Goal: Use online tool/utility: Utilize a website feature to perform a specific function

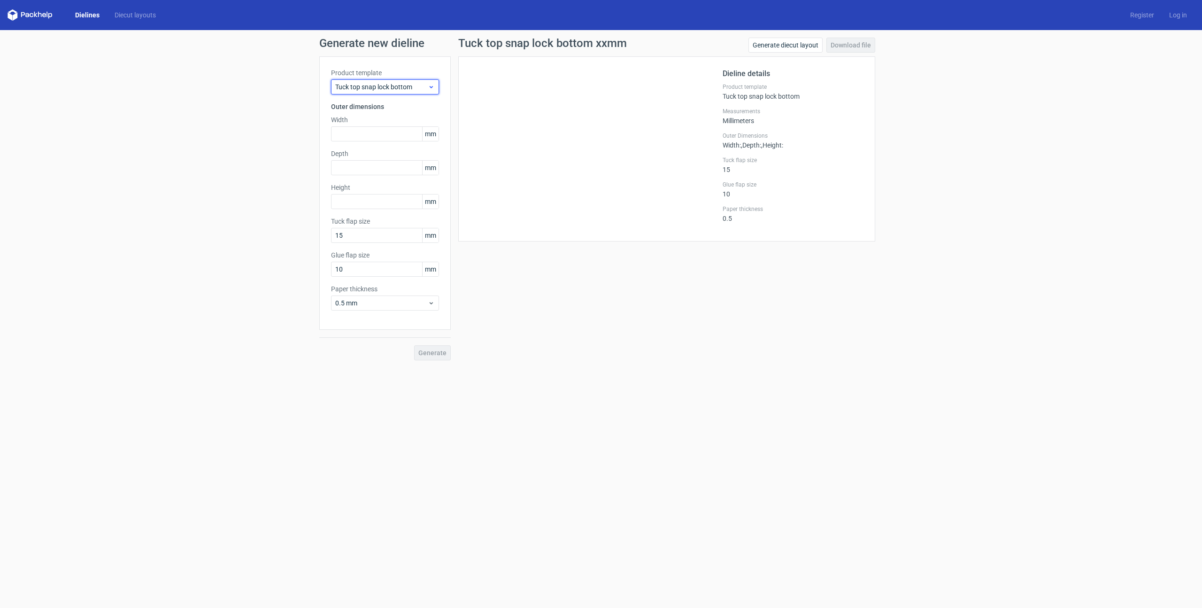
click at [414, 85] on span "Tuck top snap lock bottom" at bounding box center [381, 86] width 92 height 9
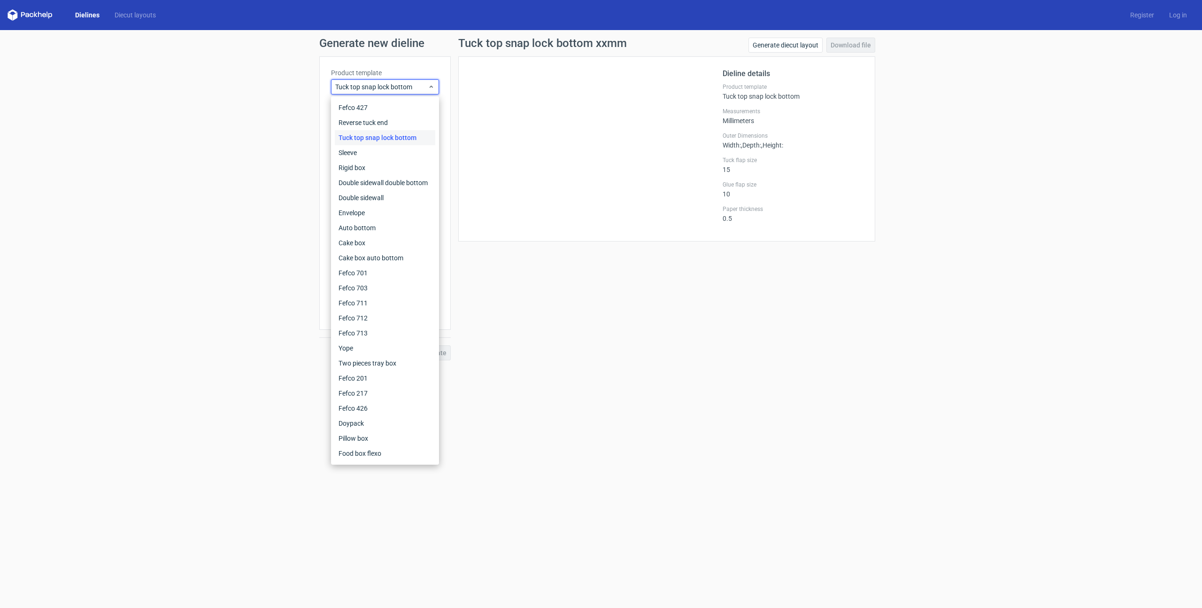
click at [380, 137] on div "Tuck top snap lock bottom" at bounding box center [385, 137] width 100 height 15
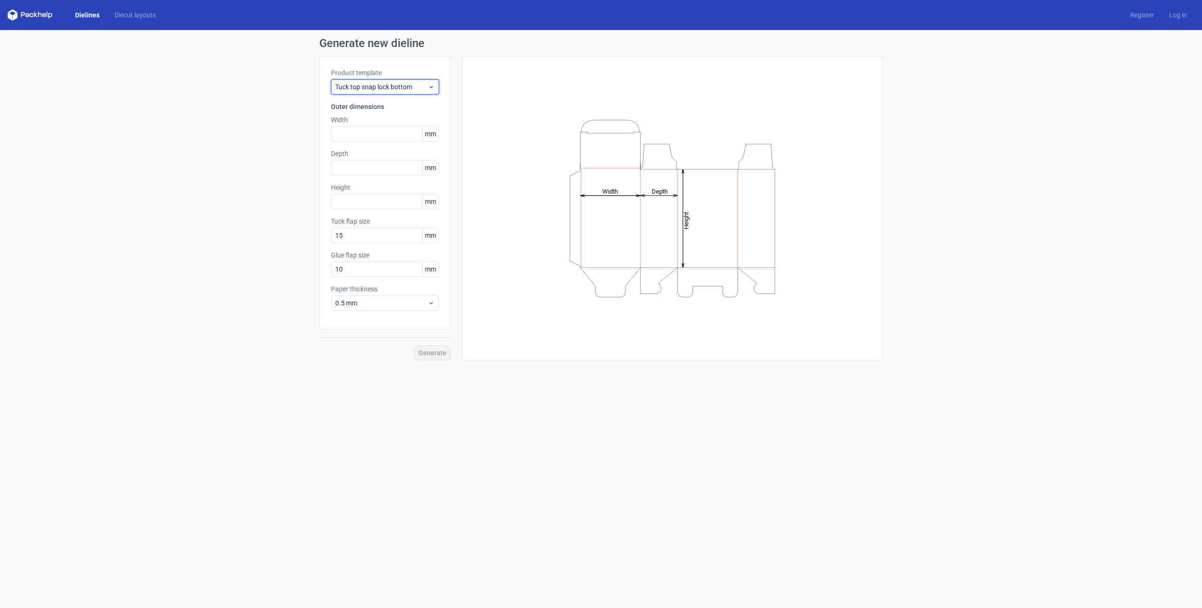
click at [387, 79] on div "Tuck top snap lock bottom" at bounding box center [385, 86] width 108 height 15
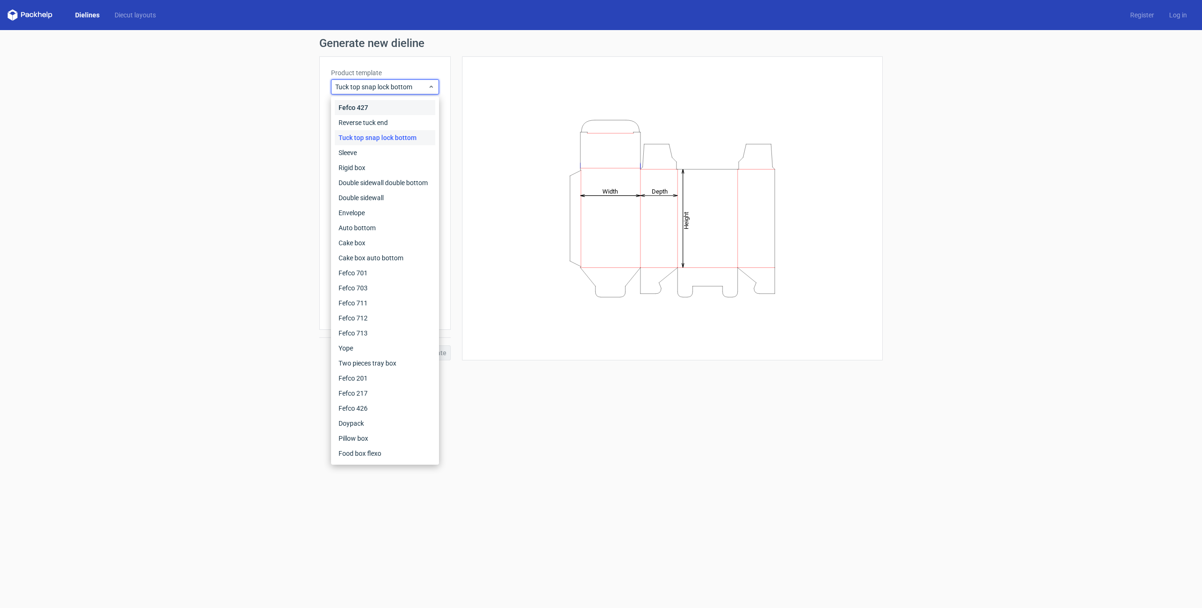
click at [375, 111] on div "Fefco 427" at bounding box center [385, 107] width 100 height 15
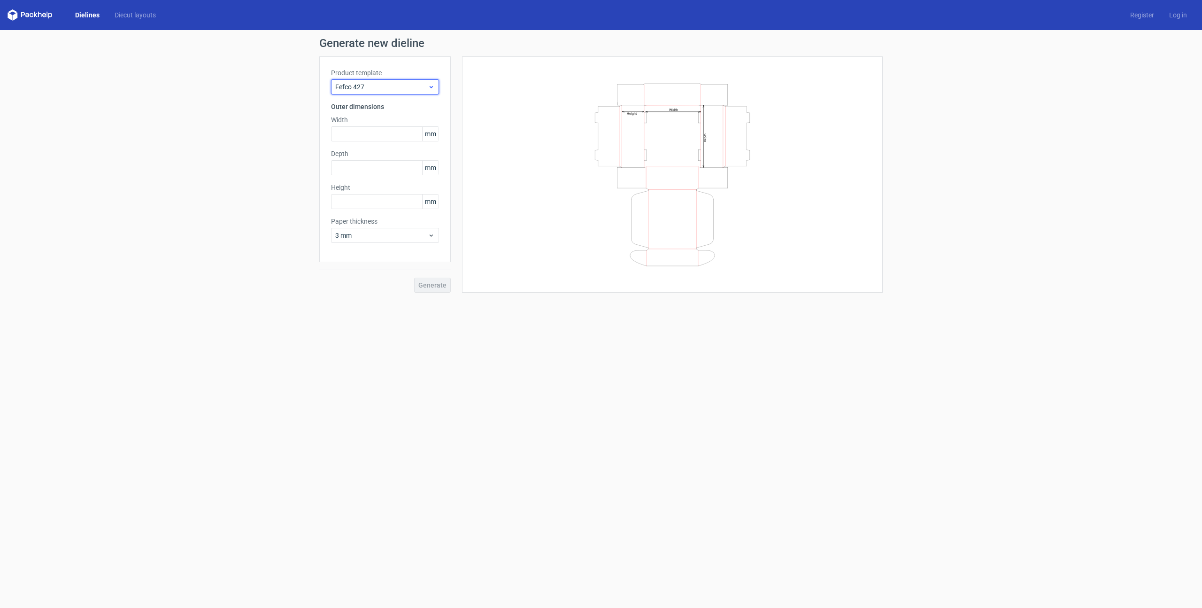
click at [375, 89] on span "Fefco 427" at bounding box center [381, 86] width 92 height 9
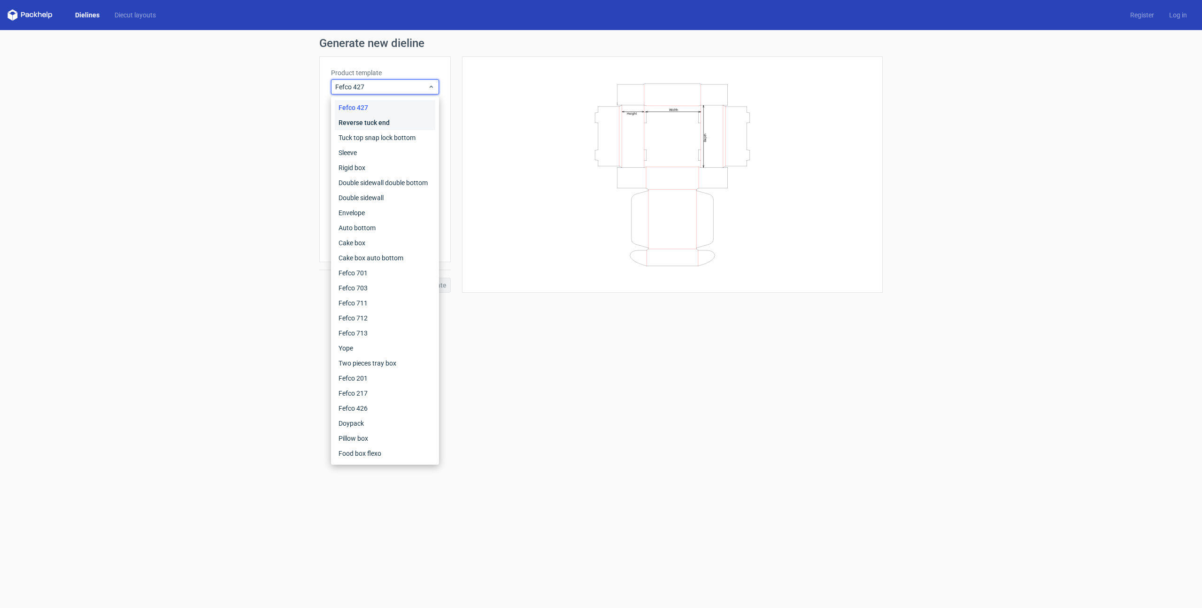
click at [367, 117] on div "Reverse tuck end" at bounding box center [385, 122] width 100 height 15
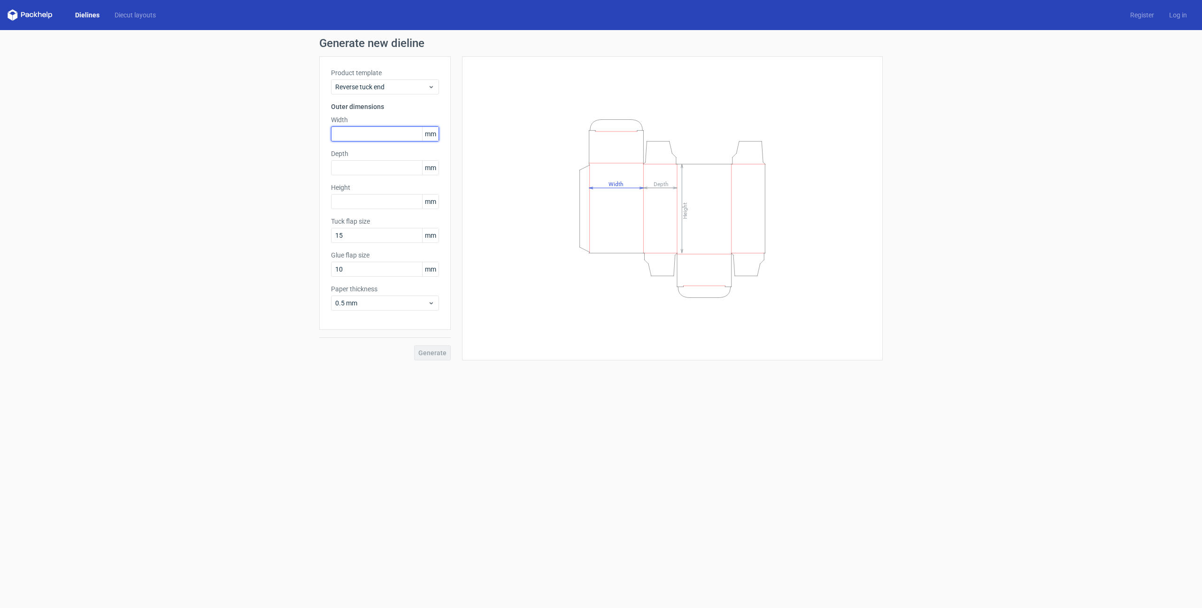
click at [347, 132] on input "text" at bounding box center [385, 133] width 108 height 15
type input "64"
type input "48"
click at [434, 351] on span "Generate" at bounding box center [432, 352] width 28 height 7
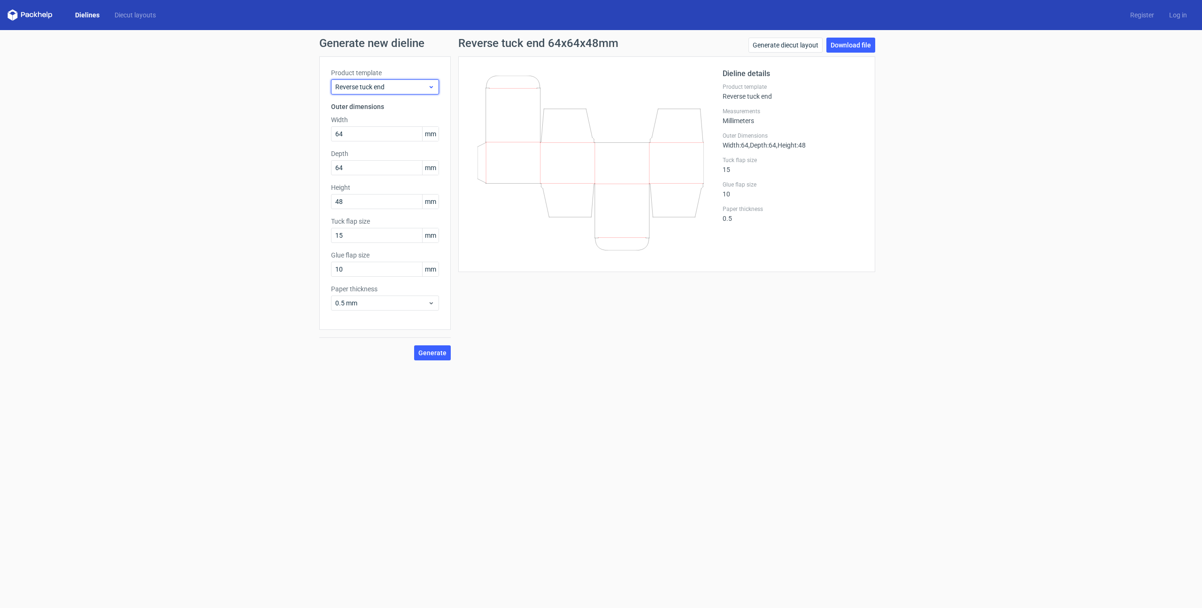
click at [405, 87] on span "Reverse tuck end" at bounding box center [381, 86] width 92 height 9
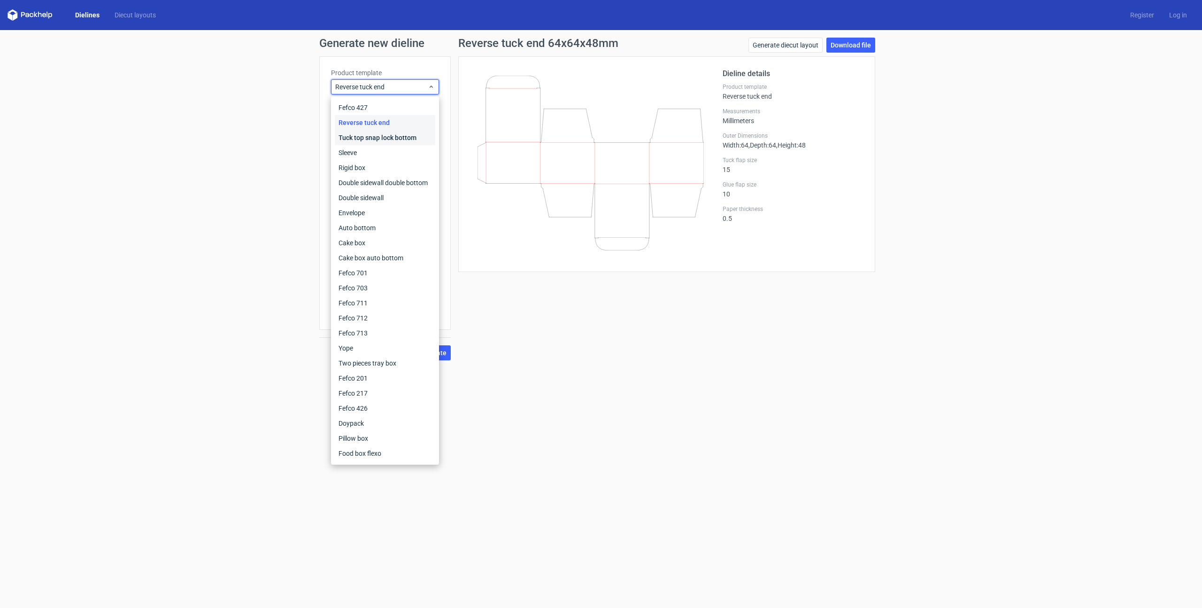
click at [366, 139] on div "Tuck top snap lock bottom" at bounding box center [385, 137] width 100 height 15
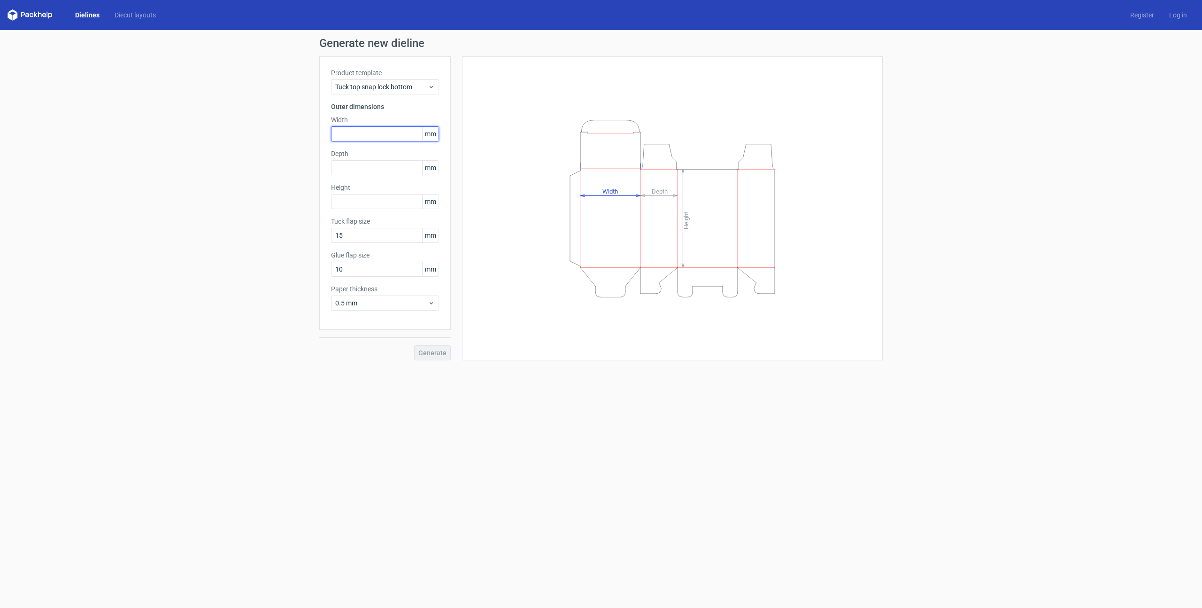
click at [373, 136] on input "text" at bounding box center [385, 133] width 108 height 15
type input "64"
type input "48"
click at [445, 354] on span "Generate" at bounding box center [432, 352] width 28 height 7
